Goal: Task Accomplishment & Management: Manage account settings

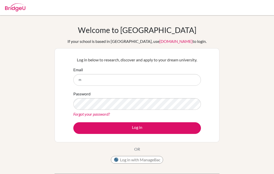
scroll to position [52, 0]
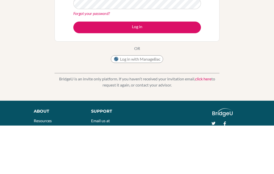
type input "[EMAIL_ADDRESS][DOMAIN_NAME]"
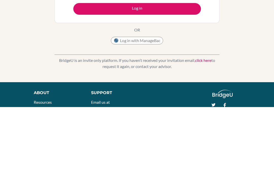
click at [87, 70] on button "Log in" at bounding box center [137, 76] width 128 height 12
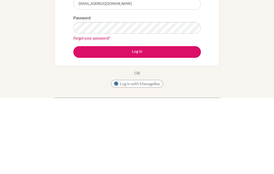
click at [94, 122] on button "Log in" at bounding box center [137, 128] width 128 height 12
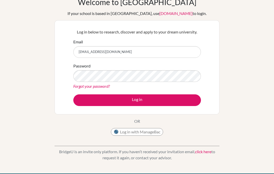
scroll to position [28, 0]
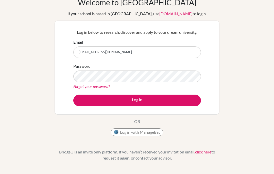
click at [204, 153] on link "click here" at bounding box center [203, 152] width 16 height 5
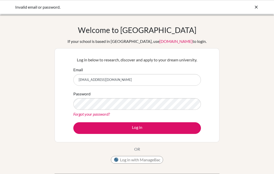
click at [249, 14] on div "Invalid email or password." at bounding box center [137, 7] width 274 height 14
click at [249, 13] on div "Invalid email or password." at bounding box center [137, 7] width 274 height 14
click at [256, 7] on icon at bounding box center [256, 7] width 5 height 5
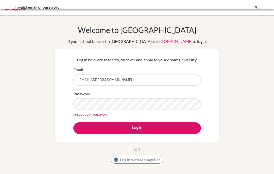
click at [256, 8] on div at bounding box center [137, 7] width 269 height 15
